Goal: Task Accomplishment & Management: Complete application form

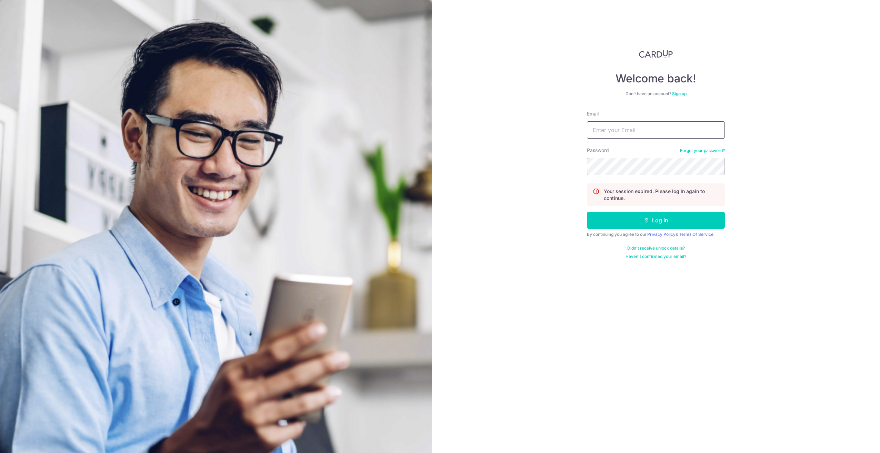
click at [615, 136] on input "Email" at bounding box center [656, 129] width 138 height 17
type input "dzchia90@gmail.com"
click at [587, 212] on button "Log in" at bounding box center [656, 220] width 138 height 17
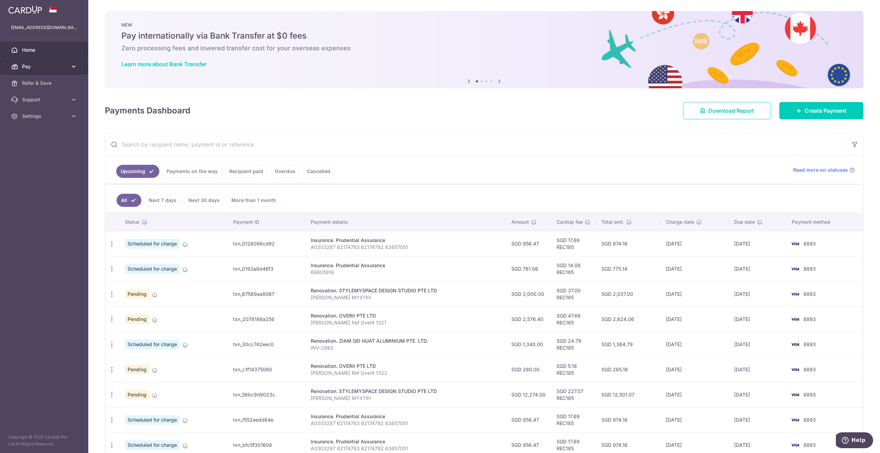
click at [52, 69] on span "Pay" at bounding box center [45, 66] width 46 height 7
click at [57, 102] on span "Recipients" at bounding box center [45, 99] width 46 height 7
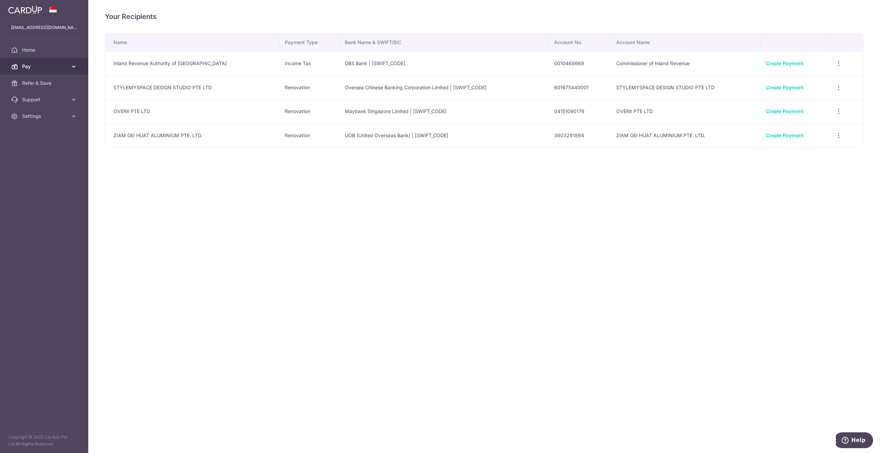
click at [57, 69] on span "Pay" at bounding box center [45, 66] width 46 height 7
click at [56, 88] on link "Payments" at bounding box center [44, 83] width 88 height 17
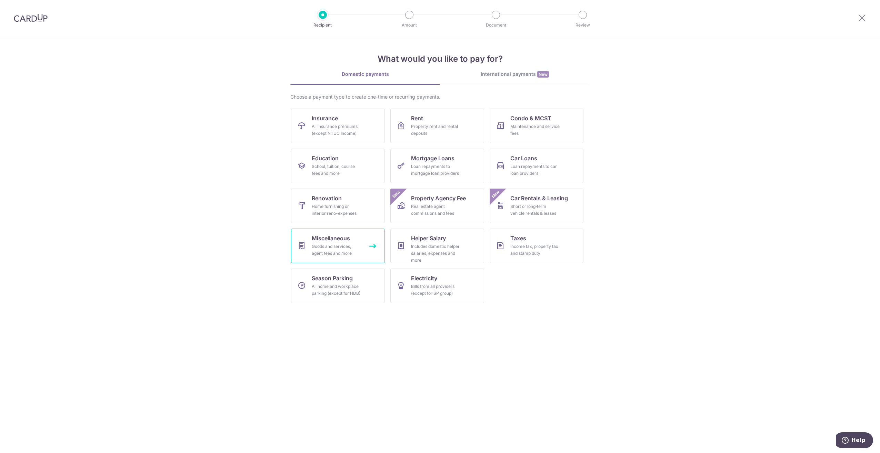
click at [347, 250] on div "Goods and services, agent fees and more" at bounding box center [337, 250] width 50 height 14
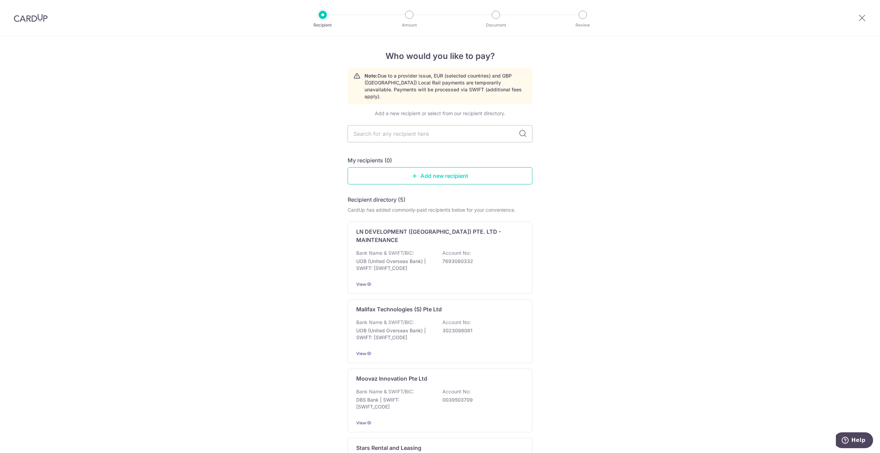
click at [458, 170] on link "Add new recipient" at bounding box center [440, 175] width 185 height 17
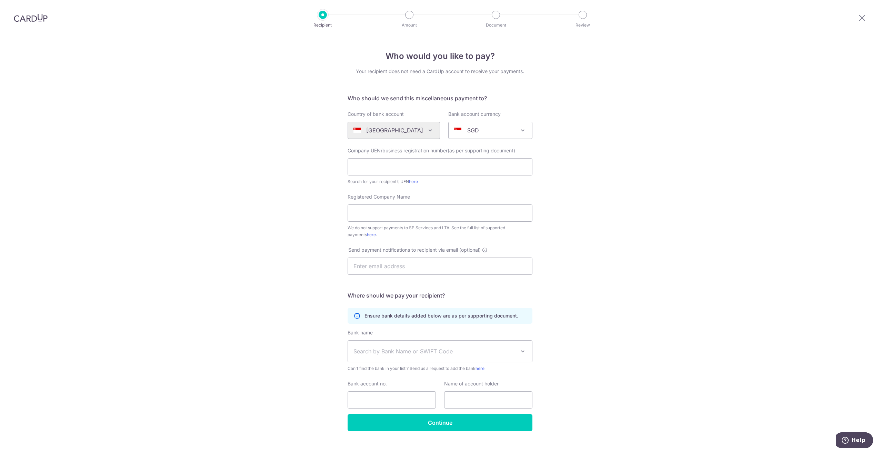
click at [557, 157] on div "Who would you like to pay? Your recipient does not need a CardUp account to rec…" at bounding box center [440, 250] width 880 height 428
click at [465, 166] on input "text" at bounding box center [440, 166] width 185 height 17
paste input "201422384R"
type input "201422384R"
click at [581, 211] on div "Who would you like to pay? Your recipient does not need a CardUp account to rec…" at bounding box center [440, 250] width 880 height 428
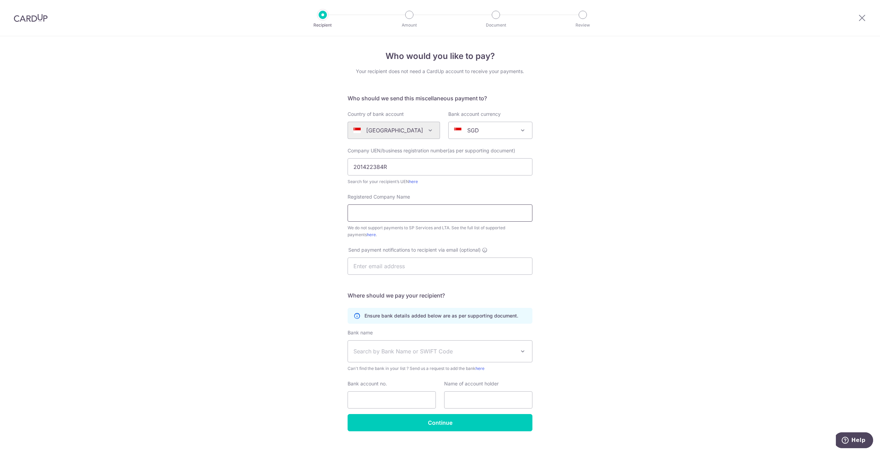
click at [450, 212] on input "Registered Company Name" at bounding box center [440, 213] width 185 height 17
paste input "Jambo Journeys"
type input "Jambo Journeys"
drag, startPoint x: 611, startPoint y: 268, endPoint x: 609, endPoint y: 273, distance: 5.7
click at [611, 268] on div "Who would you like to pay? Your recipient does not need a CardUp account to rec…" at bounding box center [440, 250] width 880 height 428
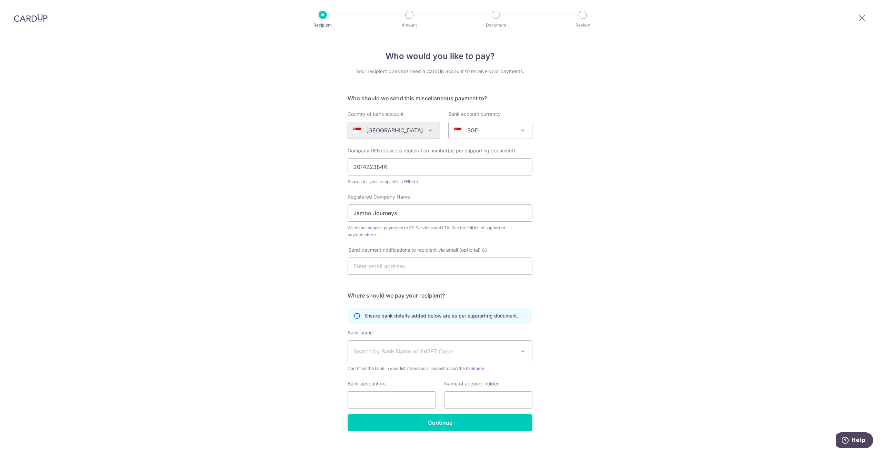
click at [601, 277] on div "Who would you like to pay? Your recipient does not need a CardUp account to rec…" at bounding box center [440, 250] width 880 height 428
click at [519, 355] on span at bounding box center [523, 351] width 8 height 8
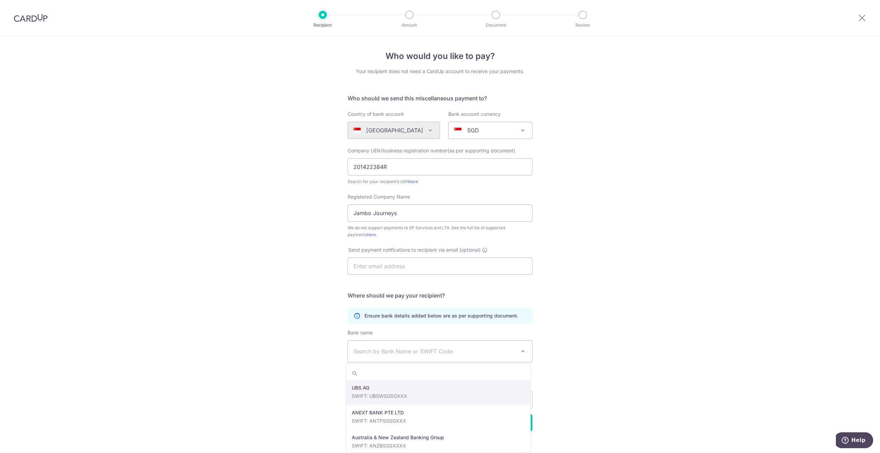
click at [553, 341] on div "Who would you like to pay? Your recipient does not need a CardUp account to rec…" at bounding box center [440, 250] width 880 height 428
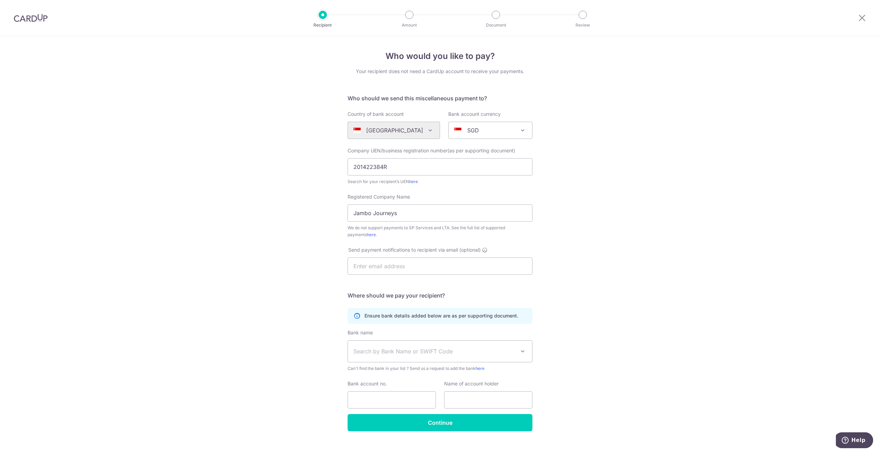
scroll to position [10, 0]
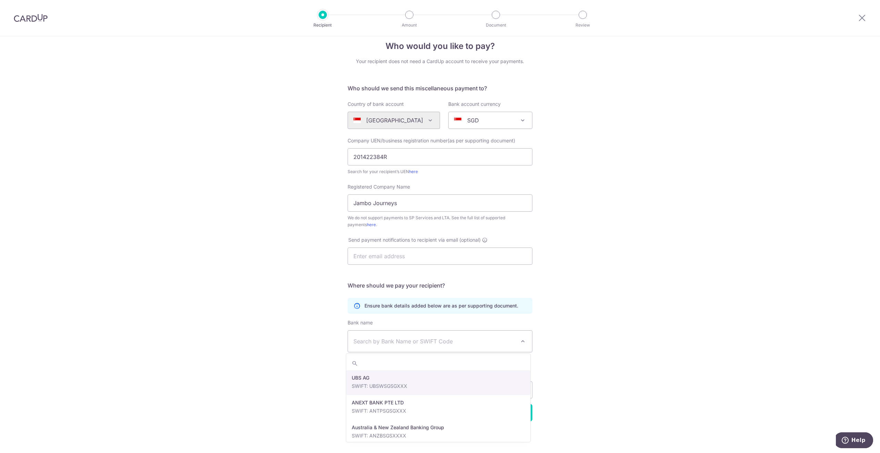
click at [492, 346] on span "Search by Bank Name or SWIFT Code" at bounding box center [440, 341] width 184 height 21
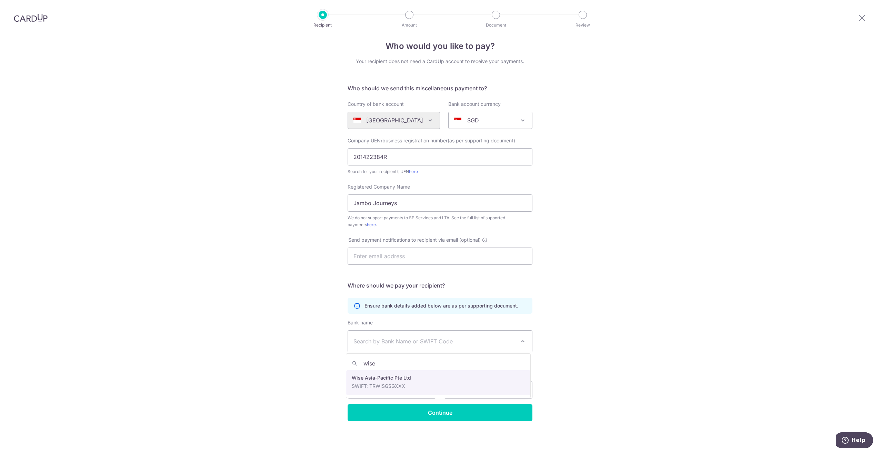
type input "wise"
select select "22417"
click at [355, 388] on input "Bank account no." at bounding box center [392, 390] width 88 height 17
type input "10277614"
click at [672, 330] on div "Who would you like to pay? Your recipient does not need a CardUp account to rec…" at bounding box center [440, 240] width 880 height 428
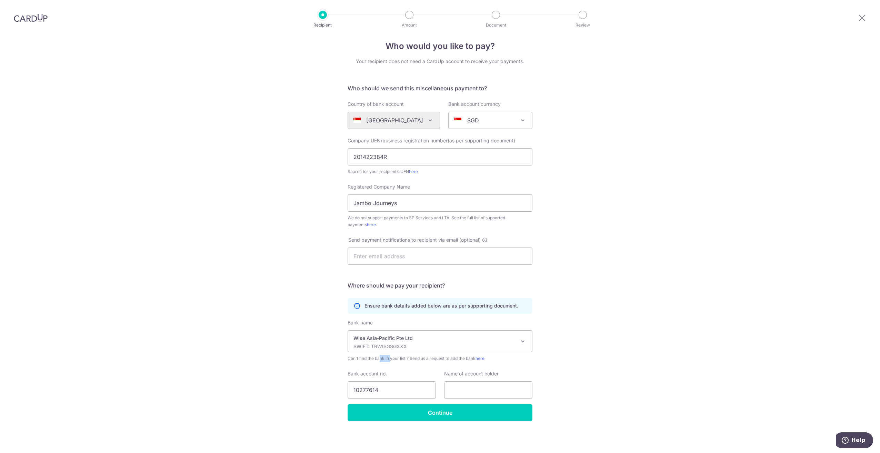
click at [672, 330] on div "Who would you like to pay? Your recipient does not need a CardUp account to rec…" at bounding box center [440, 240] width 880 height 428
click at [195, 418] on div "Who would you like to pay? Your recipient does not need a CardUp account to rec…" at bounding box center [440, 240] width 880 height 428
click at [582, 336] on div "Who would you like to pay? Your recipient does not need a CardUp account to rec…" at bounding box center [440, 240] width 880 height 428
click at [485, 383] on input "text" at bounding box center [488, 390] width 88 height 17
paste input "Jambo Journeys"
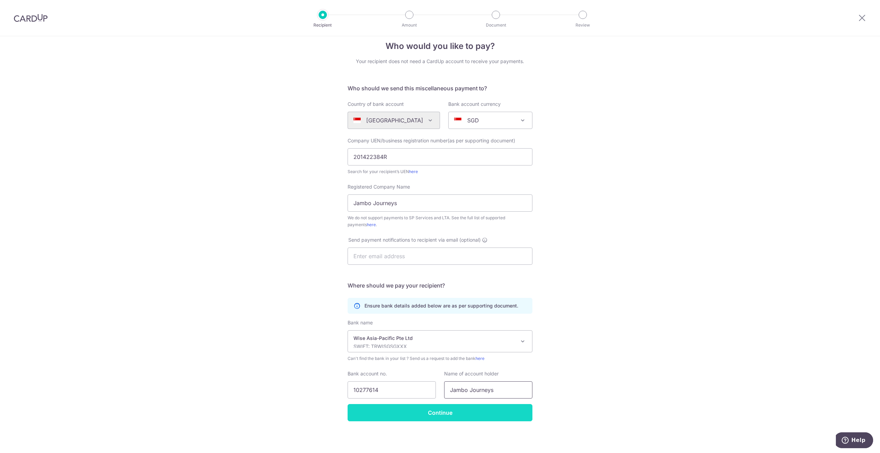
type input "Jambo Journeys"
click at [517, 413] on input "Continue" at bounding box center [440, 412] width 185 height 17
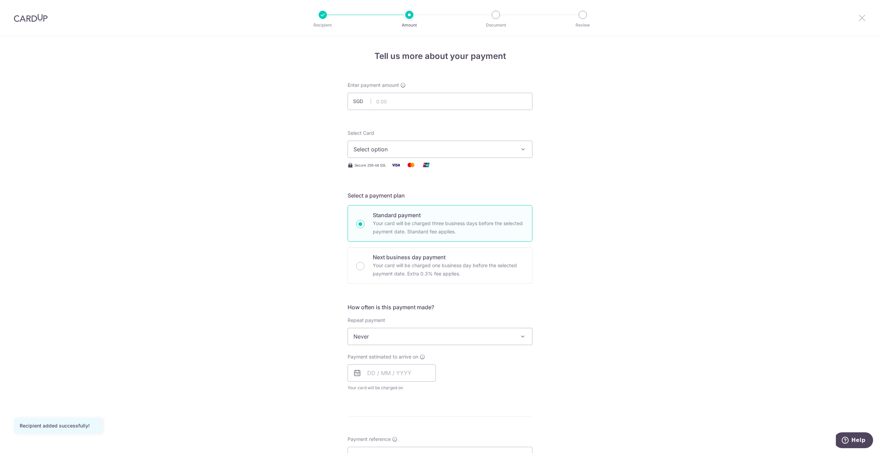
drag, startPoint x: 862, startPoint y: 16, endPoint x: 479, endPoint y: 36, distance: 382.7
click at [862, 15] on icon at bounding box center [862, 17] width 8 height 9
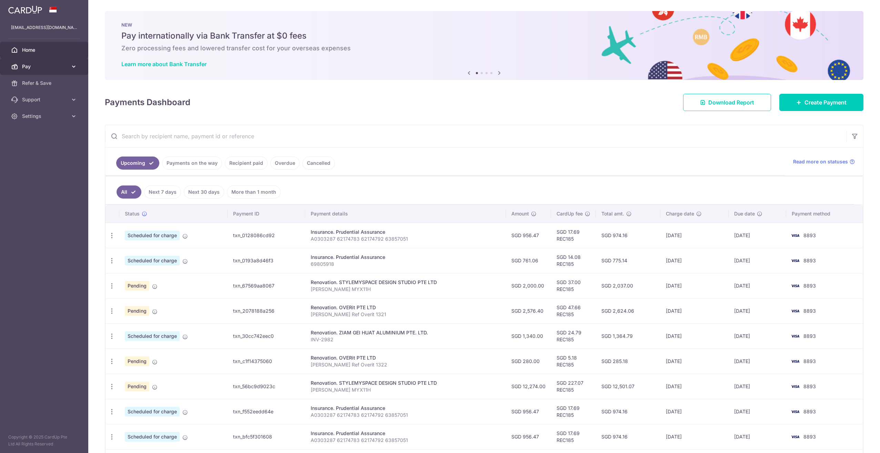
click at [43, 68] on span "Pay" at bounding box center [45, 66] width 46 height 7
click at [41, 104] on link "Recipients" at bounding box center [44, 99] width 88 height 17
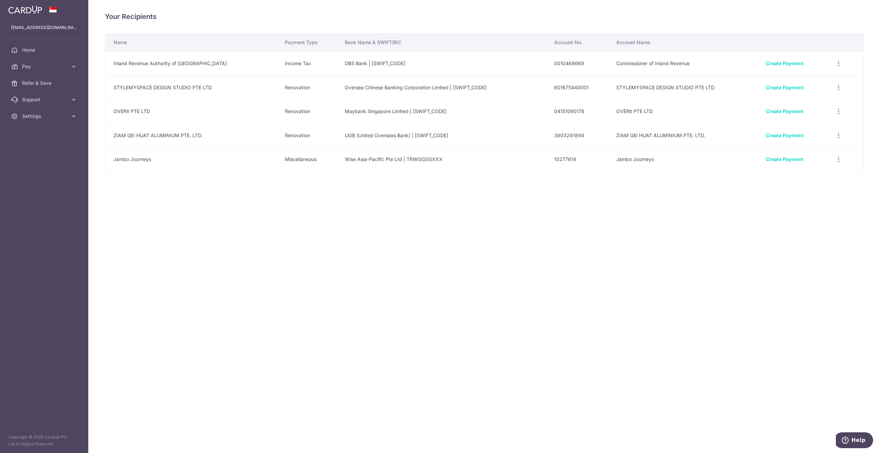
click at [541, 398] on div "Your Recipients Name Payment Type Bank Name & SWIFT/BIC Account No. Account Nam…" at bounding box center [484, 226] width 792 height 453
click at [388, 424] on div "Your Recipients Name Payment Type Bank Name & SWIFT/BIC Account No. Account Nam…" at bounding box center [484, 226] width 792 height 453
